Goal: Information Seeking & Learning: Learn about a topic

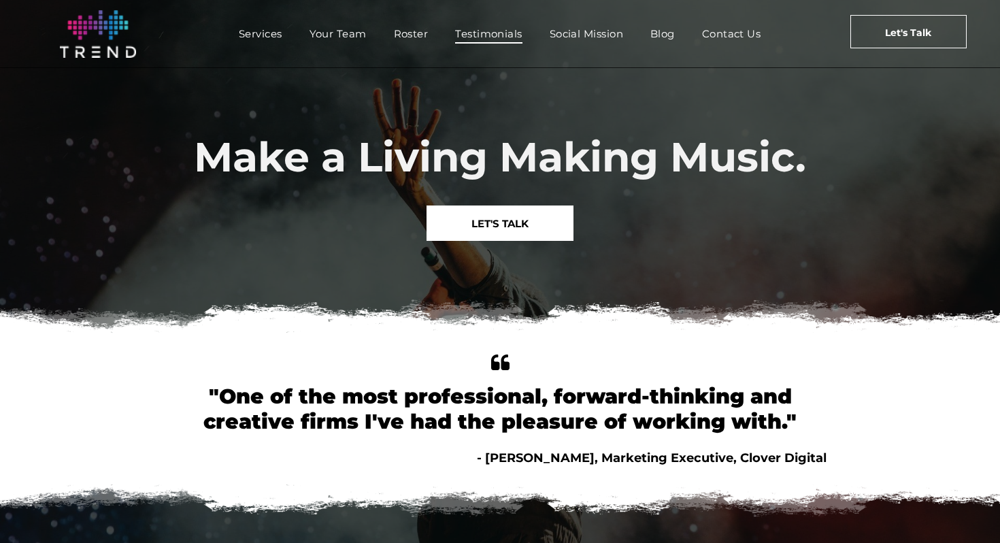
click at [494, 39] on span "Testimonials" at bounding box center [488, 34] width 67 height 20
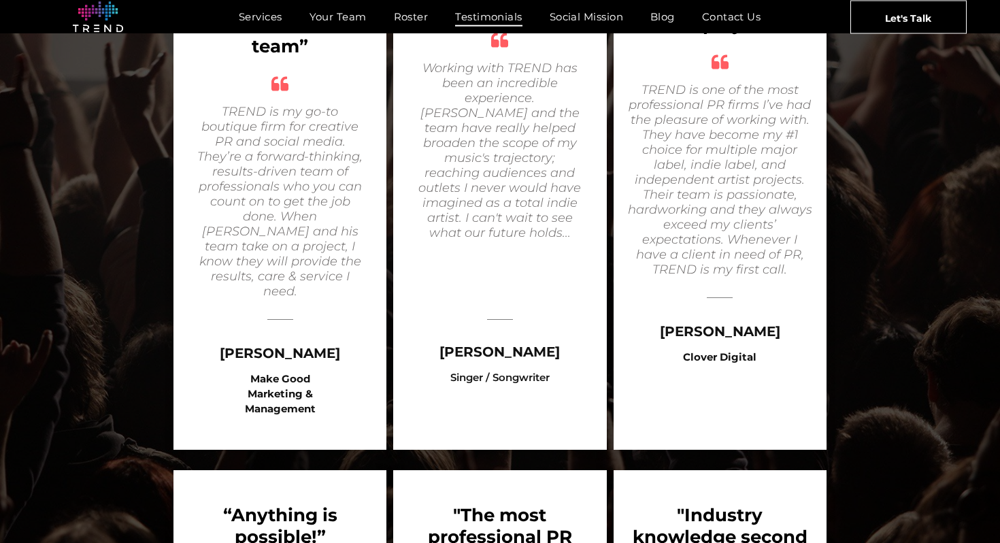
scroll to position [628, 0]
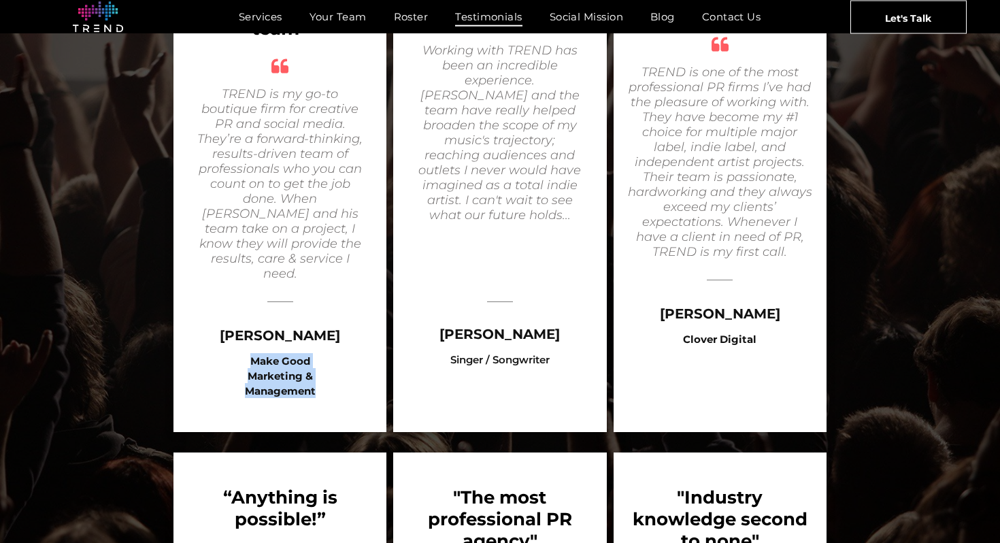
drag, startPoint x: 240, startPoint y: 345, endPoint x: 331, endPoint y: 373, distance: 94.9
click at [331, 373] on div "Make Good Marketing & Management" at bounding box center [280, 375] width 110 height 45
copy b "Make Good Marketing & Management"
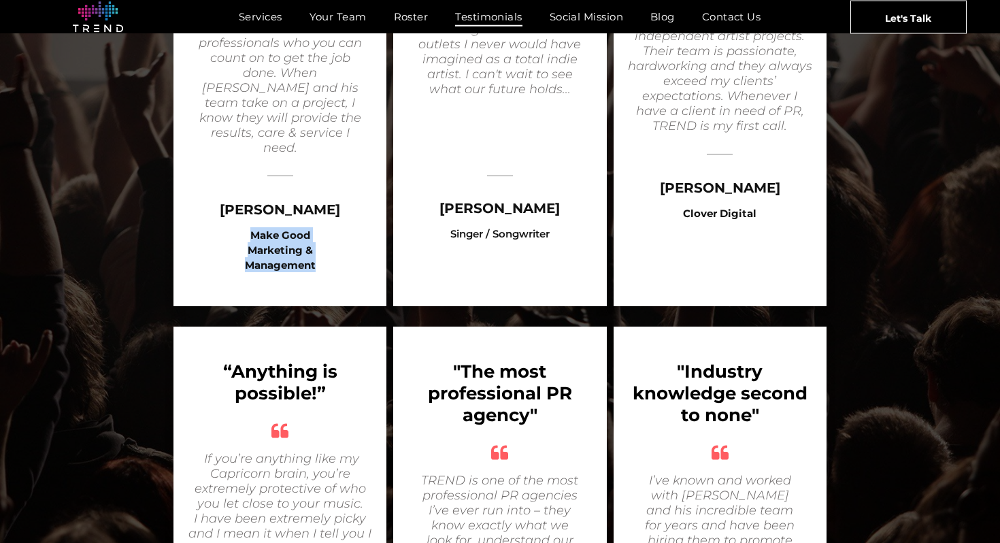
scroll to position [769, 0]
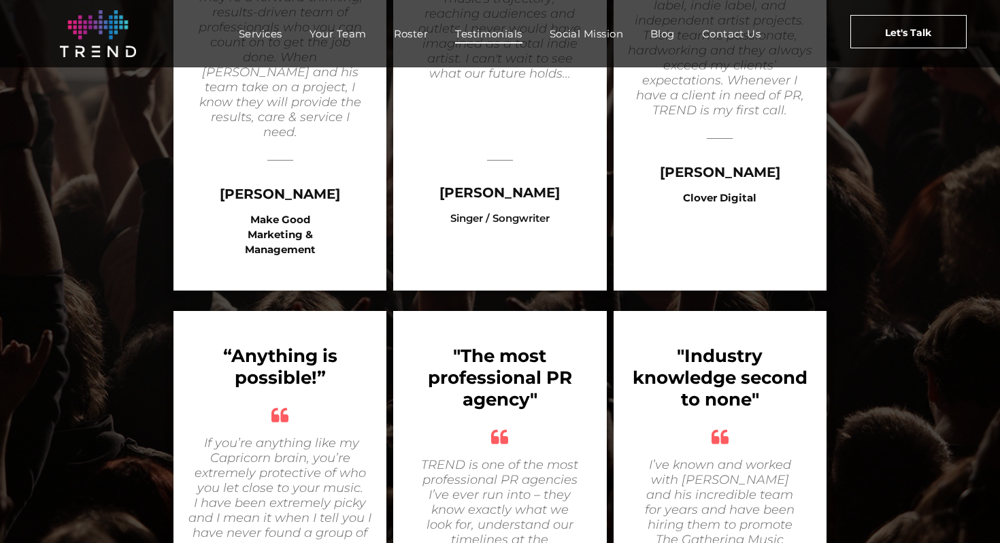
click at [249, 45] on nav "Services Your Team Roster Testimonials Social Mission Blog Contact Us" at bounding box center [499, 33] width 639 height 29
click at [115, 33] on img at bounding box center [98, 33] width 76 height 47
